Goal: Task Accomplishment & Management: Manage account settings

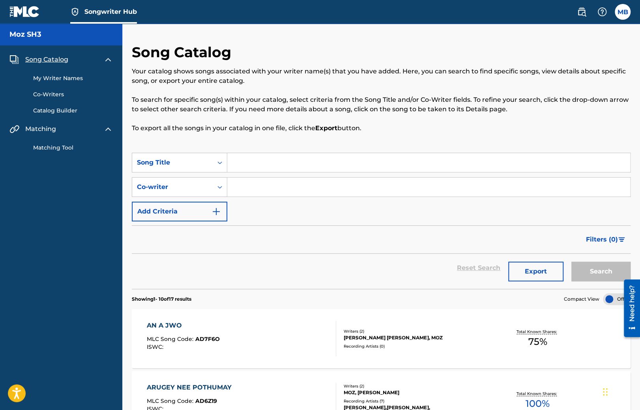
click at [220, 263] on div "Reset Search Export Search" at bounding box center [381, 268] width 499 height 28
click at [31, 17] on img at bounding box center [24, 11] width 30 height 11
click at [270, 140] on div "Song Catalog Your catalog shows songs associated with your writer name(s) that …" at bounding box center [381, 97] width 499 height 109
drag, startPoint x: 366, startPoint y: 127, endPoint x: 131, endPoint y: 126, distance: 234.1
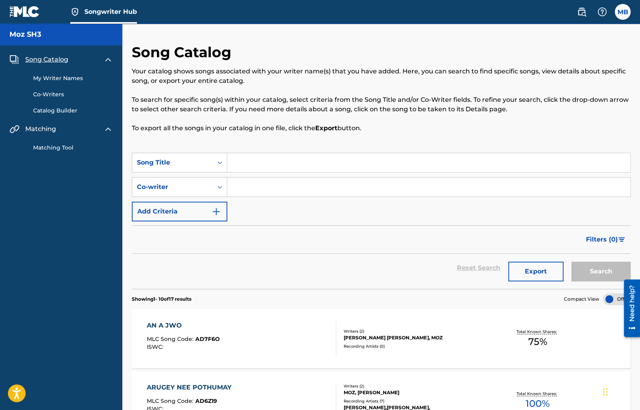
click at [146, 138] on div "Song Catalog Your catalog shows songs associated with your writer name(s) that …" at bounding box center [381, 97] width 499 height 109
click at [176, 126] on p "To export all the songs in your catalog in one file, click the Export button." at bounding box center [381, 128] width 499 height 9
click at [260, 135] on div "Song Catalog Your catalog shows songs associated with your writer name(s) that …" at bounding box center [381, 97] width 499 height 109
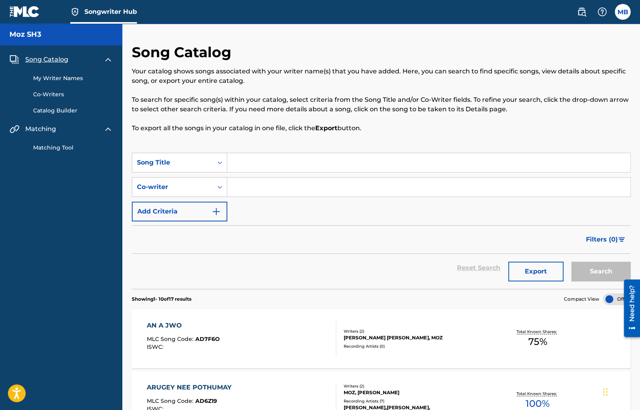
click at [159, 242] on div "Filters ( 0 )" at bounding box center [381, 239] width 499 height 28
click at [76, 113] on link "Catalog Builder" at bounding box center [73, 111] width 80 height 8
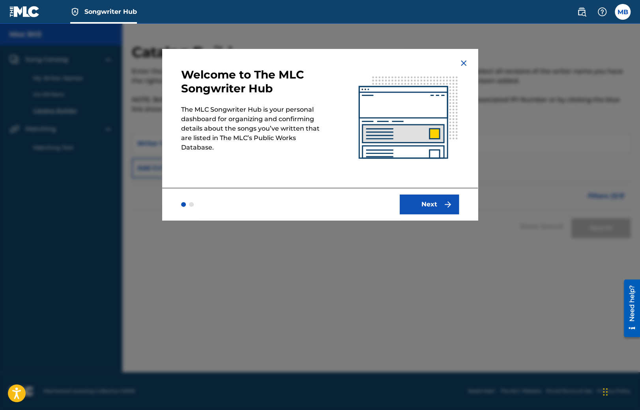
click at [462, 62] on img at bounding box center [463, 62] width 9 height 9
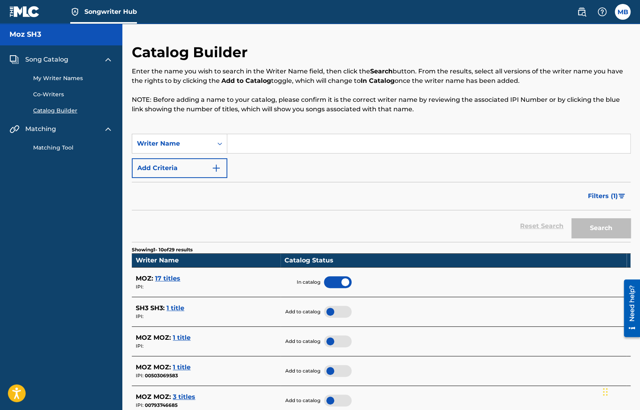
click at [61, 62] on span "Song Catalog" at bounding box center [46, 59] width 43 height 9
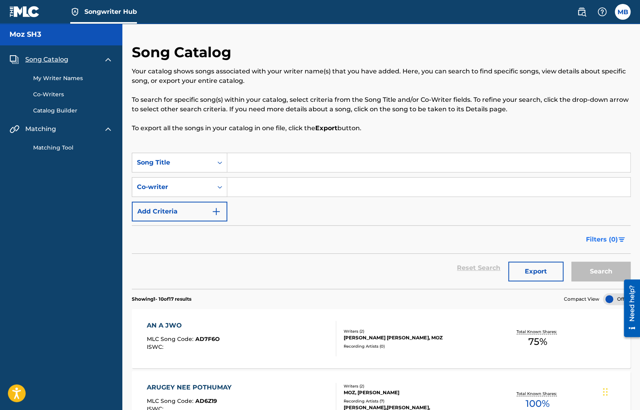
click at [606, 246] on button "Filters ( 0 )" at bounding box center [606, 240] width 49 height 20
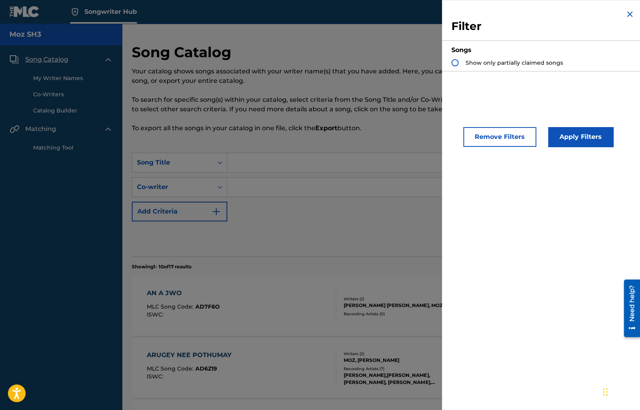
click at [630, 13] on img "Search Form" at bounding box center [629, 13] width 9 height 9
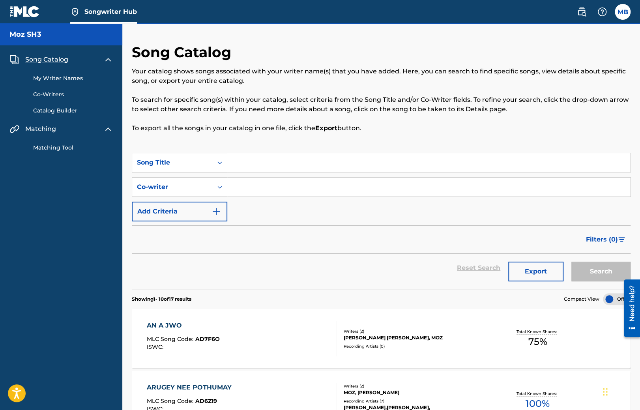
click at [66, 80] on link "My Writer Names" at bounding box center [73, 78] width 80 height 8
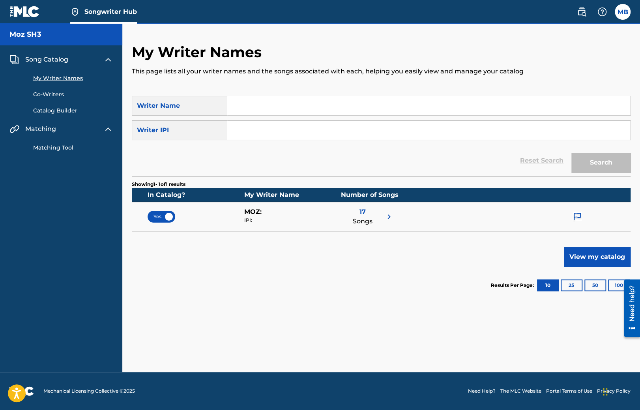
click at [161, 250] on div "Showing 1 - 1 of 1 results In Catalog? My Writer Name Number of Songs Yes MOZ :…" at bounding box center [381, 240] width 499 height 128
click at [182, 325] on div "My Writer Names This page lists all your writer names and the songs associated …" at bounding box center [381, 207] width 518 height 329
click at [186, 304] on div "My Writer Names This page lists all your writer names and the songs associated …" at bounding box center [381, 207] width 518 height 329
click at [578, 216] on img at bounding box center [577, 217] width 9 height 10
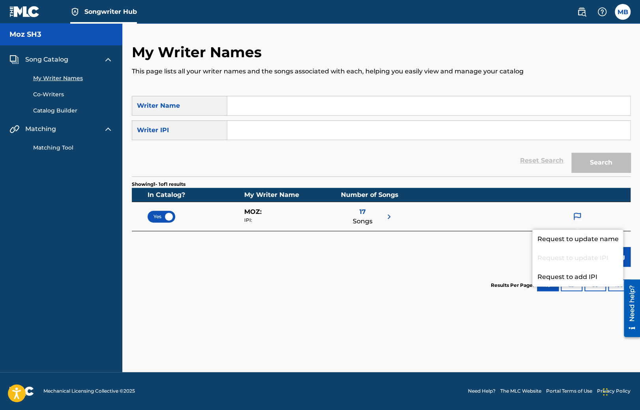
click at [478, 258] on div "Showing 1 - 1 of 1 results In Catalog? My Writer Name Number of Songs Yes MOZ :…" at bounding box center [381, 240] width 499 height 128
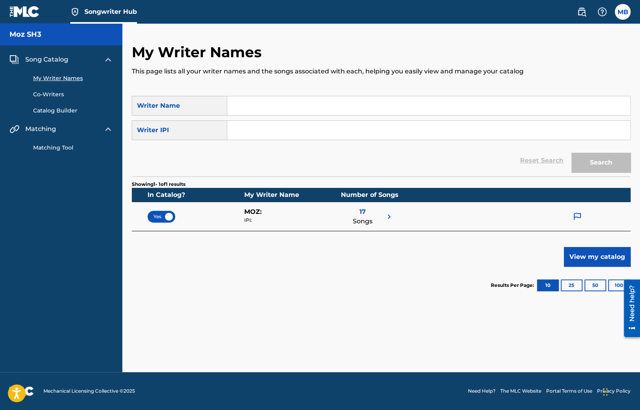
click at [573, 213] on img at bounding box center [577, 217] width 9 height 10
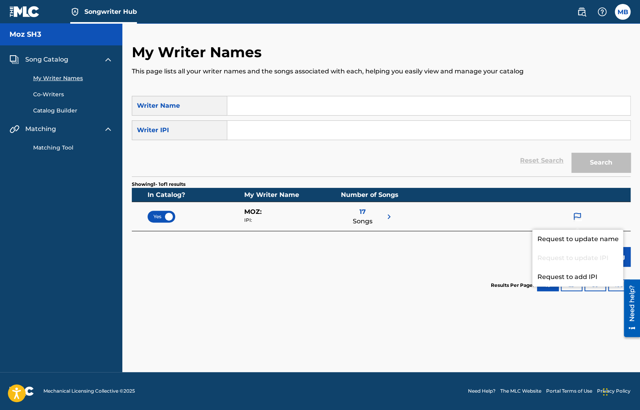
click at [446, 258] on div "Showing 1 - 1 of 1 results In Catalog? My Writer Name Number of Songs Yes MOZ :…" at bounding box center [381, 240] width 499 height 128
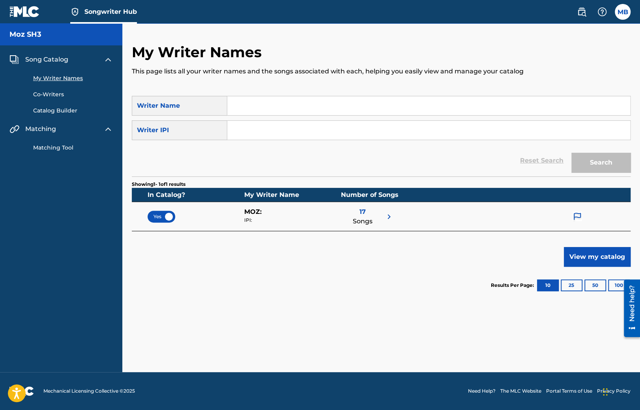
click at [579, 218] on img at bounding box center [577, 217] width 9 height 10
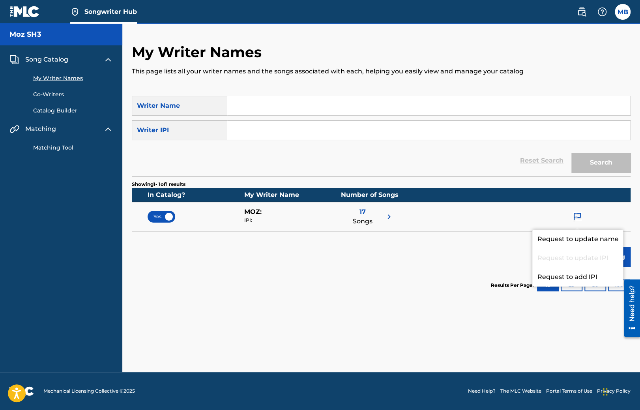
click at [226, 281] on section "Results Per Page: 10 25 50 100" at bounding box center [381, 285] width 499 height 37
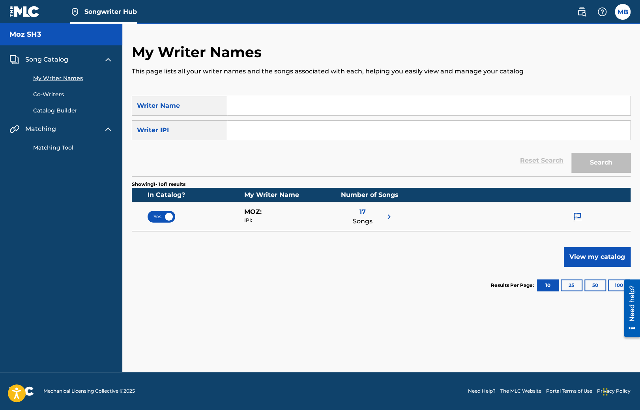
click at [26, 14] on img at bounding box center [24, 11] width 30 height 11
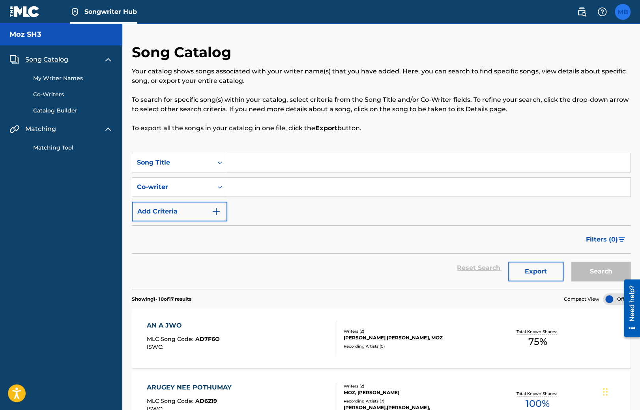
click at [627, 10] on label at bounding box center [623, 12] width 16 height 16
click at [623, 12] on input "MB [PERSON_NAME] [EMAIL_ADDRESS][DOMAIN_NAME] Notification Preferences Profile …" at bounding box center [623, 12] width 0 height 0
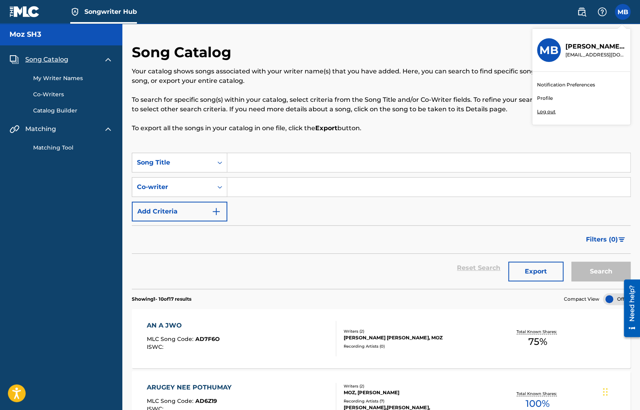
click at [546, 110] on p "Log out" at bounding box center [546, 111] width 19 height 7
click at [623, 12] on input "MB [PERSON_NAME] [EMAIL_ADDRESS][DOMAIN_NAME] Notification Preferences Profile …" at bounding box center [623, 12] width 0 height 0
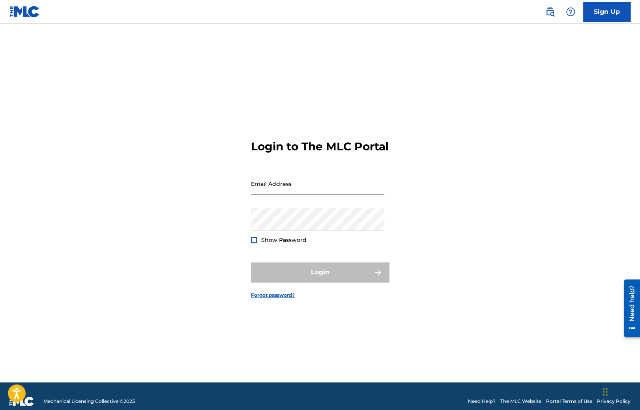
drag, startPoint x: 315, startPoint y: 179, endPoint x: 316, endPoint y: 184, distance: 4.8
click at [315, 179] on form "Login to The MLC Portal Email Address Password Show Password Login Forgot passw…" at bounding box center [320, 212] width 138 height 339
click at [315, 187] on input "Email Address" at bounding box center [317, 184] width 133 height 23
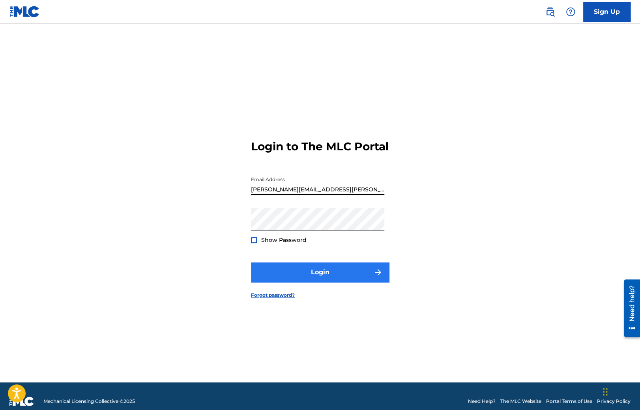
type input "[PERSON_NAME][EMAIL_ADDRESS][PERSON_NAME][DOMAIN_NAME]"
click at [312, 282] on button "Login" at bounding box center [320, 273] width 138 height 20
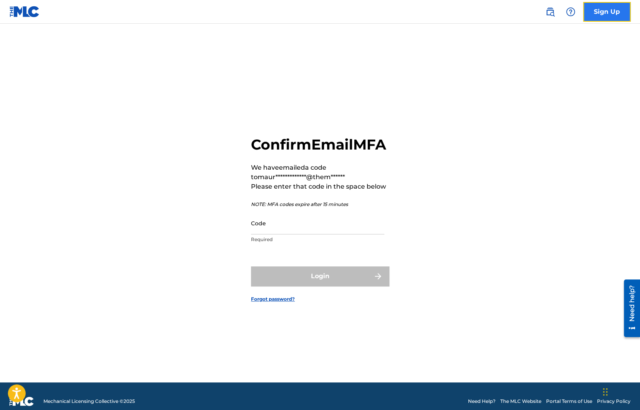
click at [586, 13] on link "Sign Up" at bounding box center [607, 12] width 47 height 20
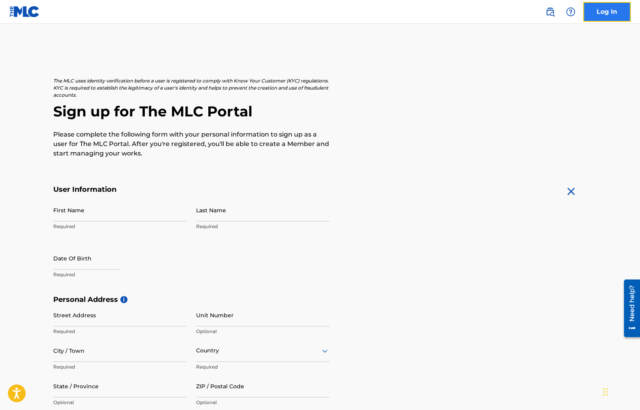
click at [586, 13] on link "Log In" at bounding box center [607, 12] width 47 height 20
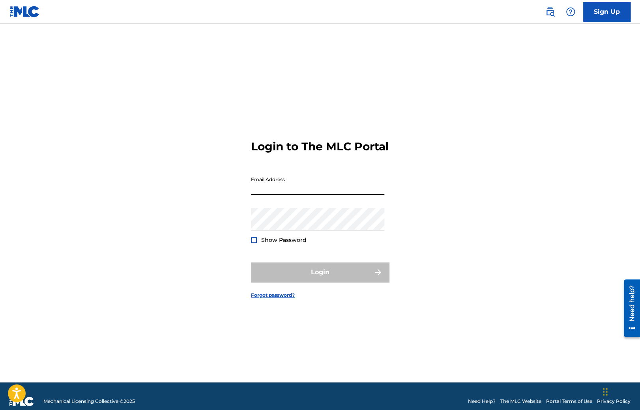
click at [292, 195] on input "Email Address" at bounding box center [317, 184] width 133 height 23
click at [197, 175] on div "Login to The MLC Portal Email Address Password Show Password Login Forgot passw…" at bounding box center [320, 212] width 553 height 339
